Goal: Check status

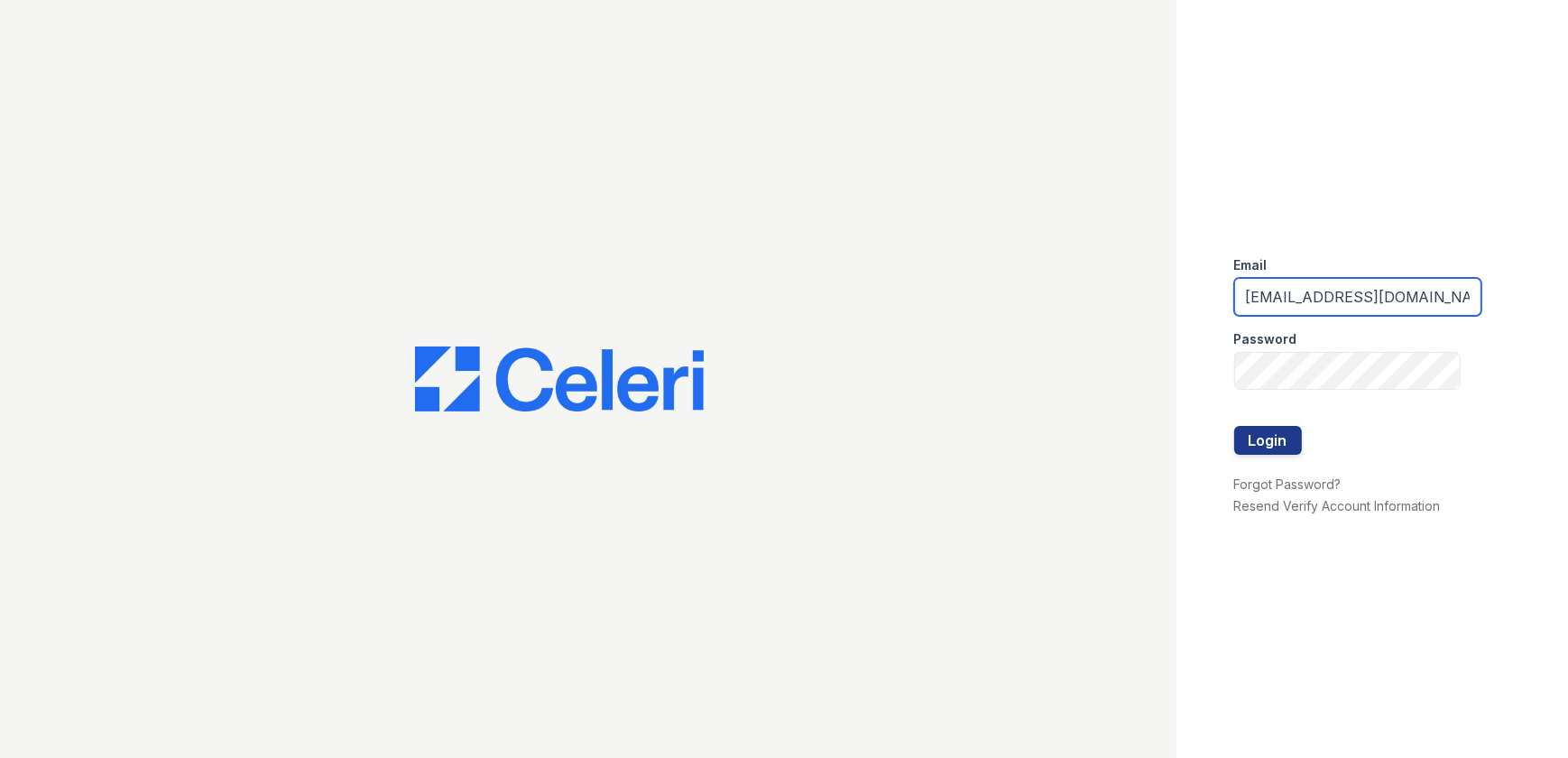
drag, startPoint x: 1405, startPoint y: 288, endPoint x: 965, endPoint y: 247, distance: 441.9
click at [965, 247] on div "Email arrivelex@trinity-pm.com Password Login Forgot Password? Resend Verify Ac…" at bounding box center [784, 379] width 1568 height 758
type input "mflowers@trinity-pm.com"
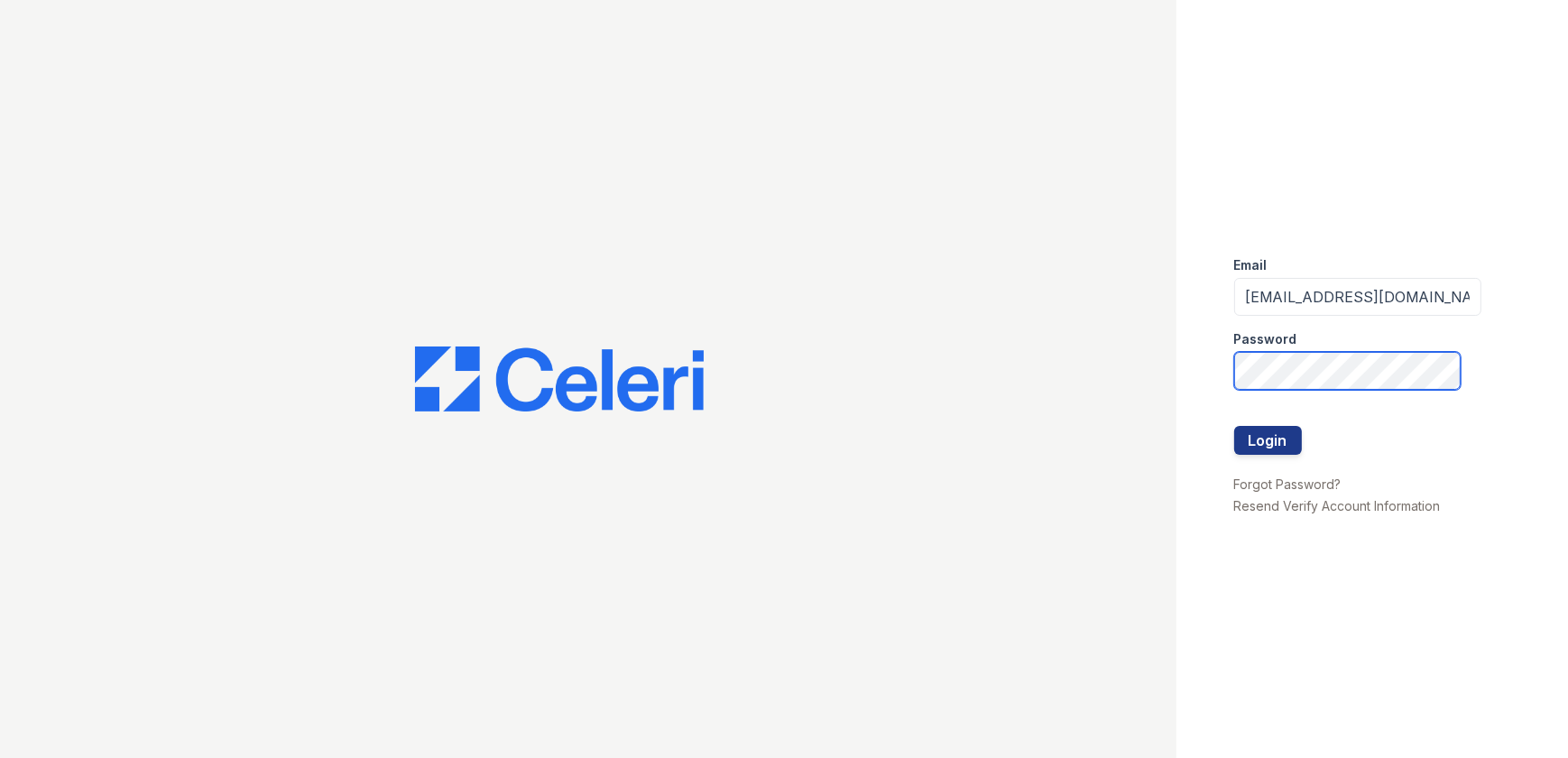
click at [1066, 369] on div "Email mflowers@trinity-pm.com Password Login Forgot Password? Resend Verify Acc…" at bounding box center [784, 379] width 1568 height 758
click at [1234, 426] on button "Login" at bounding box center [1268, 441] width 68 height 29
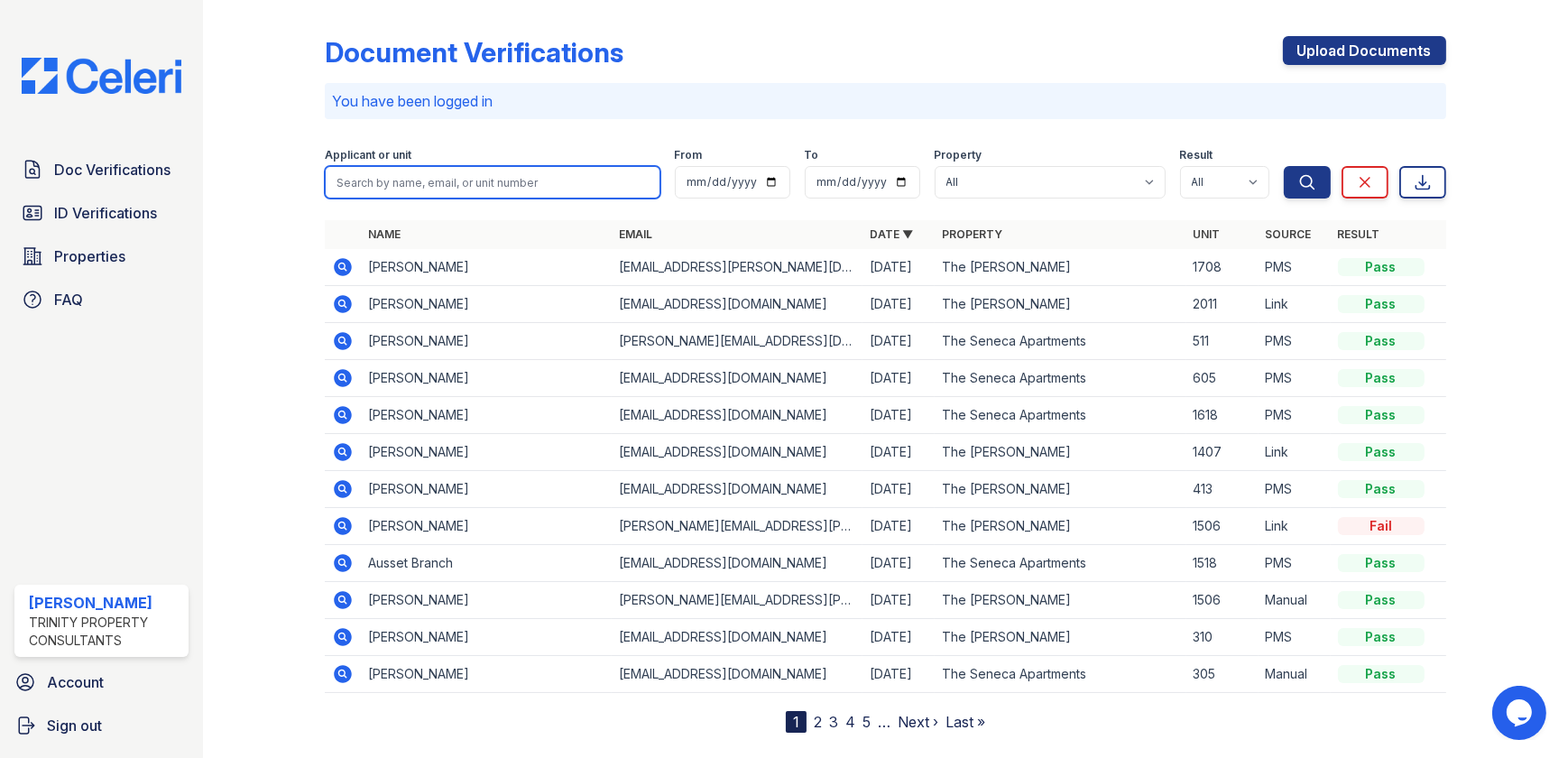
click at [482, 190] on input "search" at bounding box center [492, 182] width 335 height 32
type input "cull"
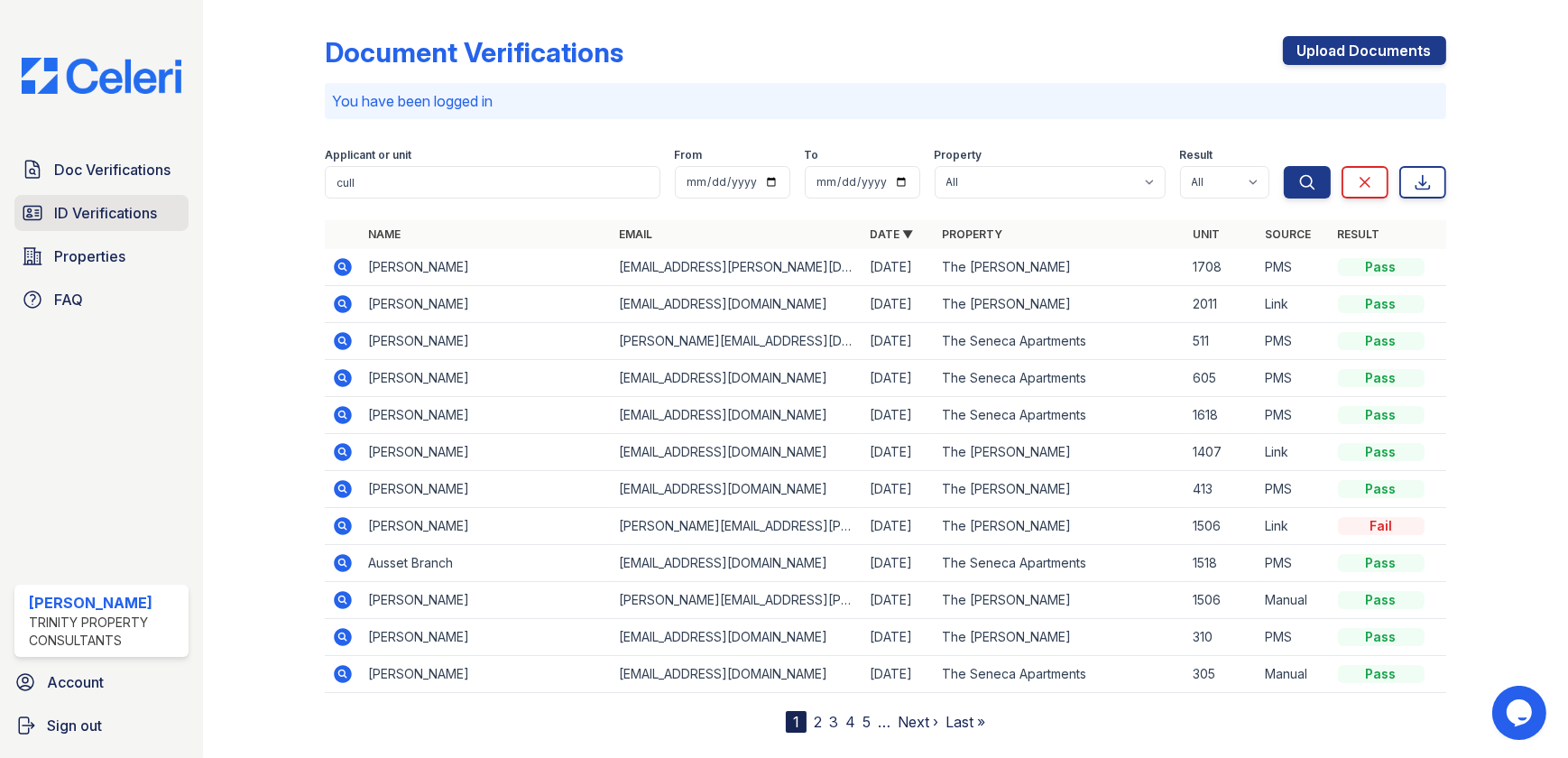
click at [136, 210] on span "ID Verifications" at bounding box center [105, 213] width 103 height 22
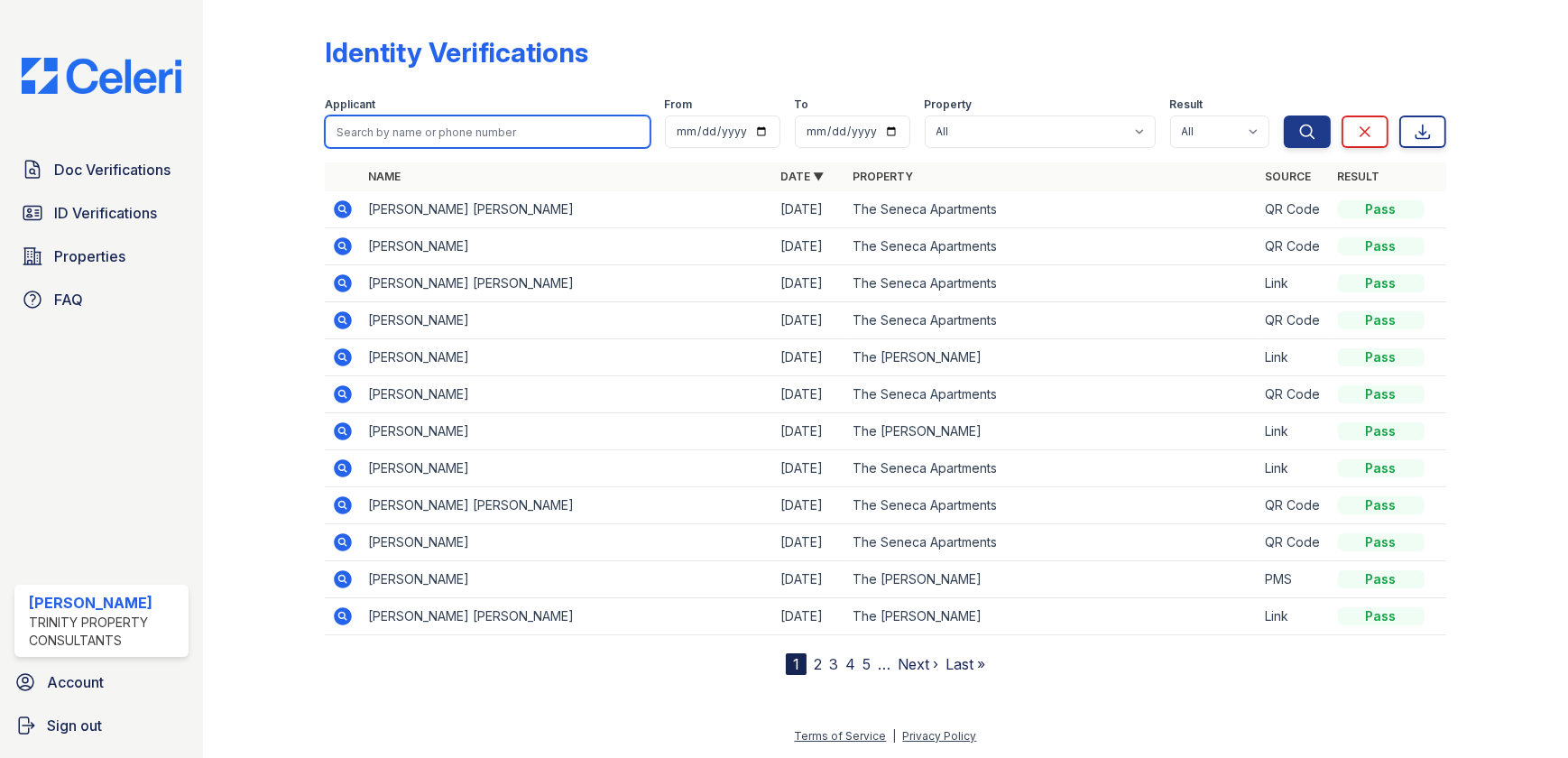
click at [390, 131] on input "search" at bounding box center [487, 131] width 325 height 32
type input "cullen"
click at [1284, 116] on button "Search" at bounding box center [1308, 131] width 47 height 32
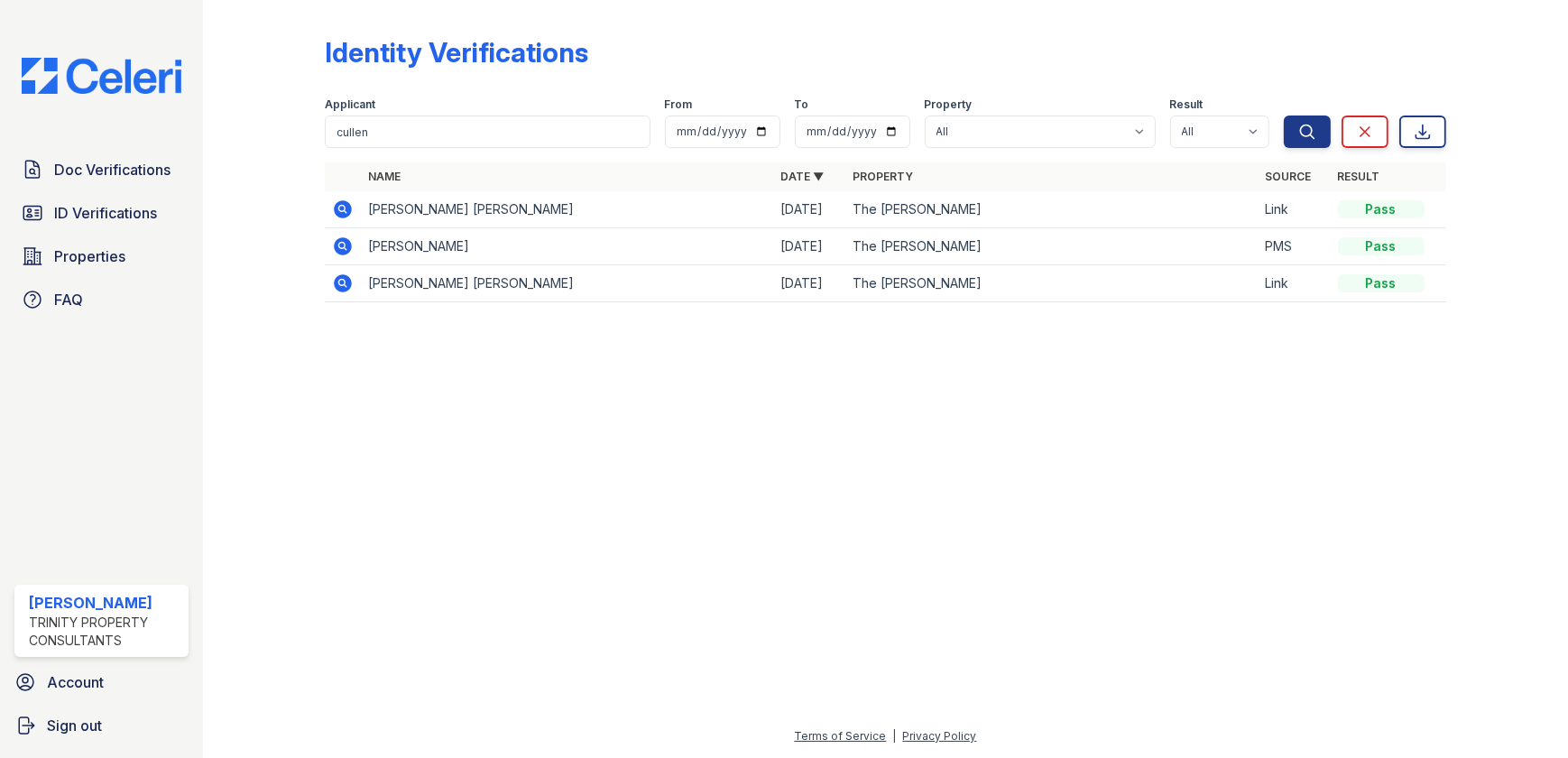
click at [343, 249] on icon at bounding box center [343, 247] width 22 height 22
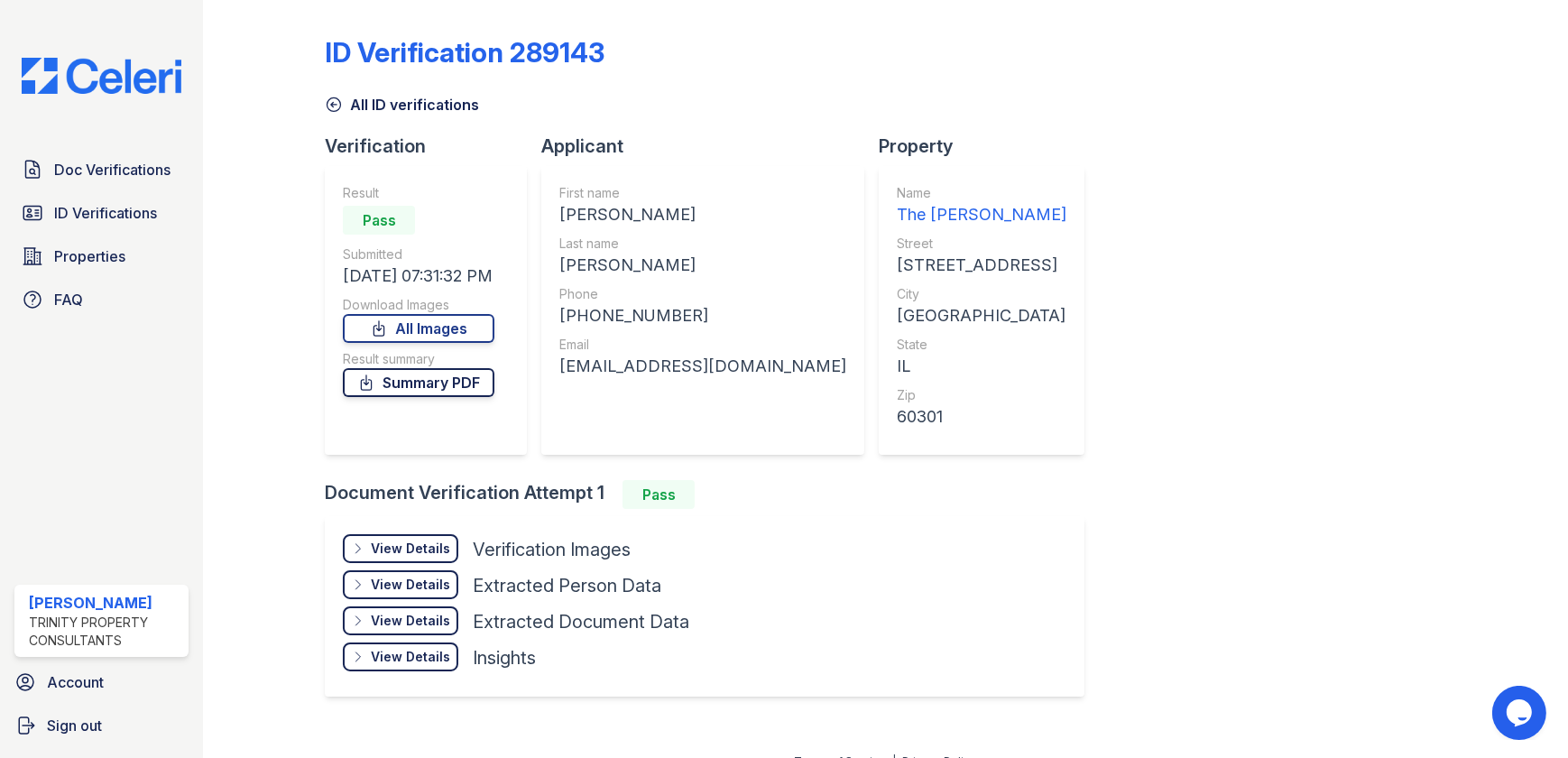
click at [450, 386] on link "Summary PDF" at bounding box center [418, 383] width 152 height 29
click at [469, 322] on link "All Images" at bounding box center [418, 329] width 152 height 29
drag, startPoint x: 244, startPoint y: 165, endPoint x: 634, endPoint y: 18, distance: 416.8
click at [250, 163] on div at bounding box center [279, 364] width 94 height 715
click at [425, 388] on link "Summary PDF" at bounding box center [418, 383] width 152 height 29
